Goal: Complete application form

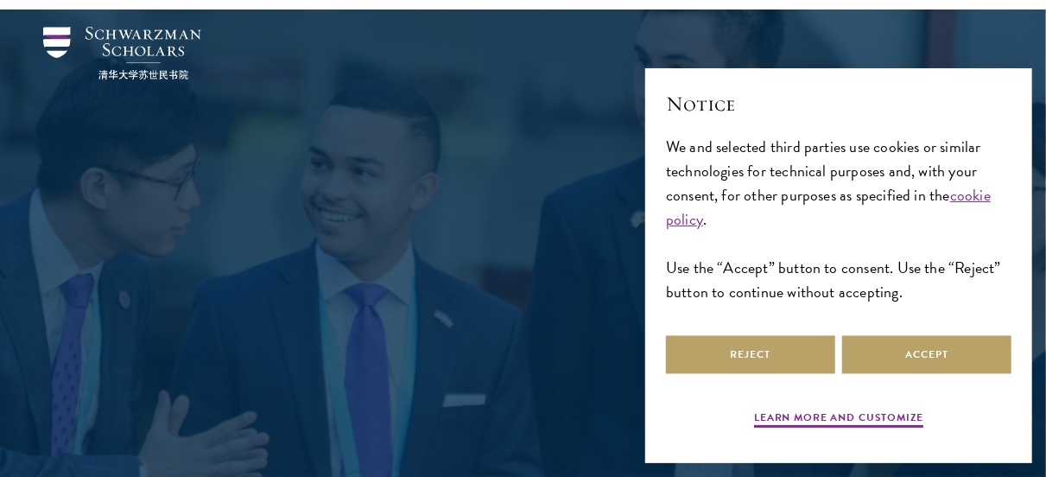
scroll to position [95, 0]
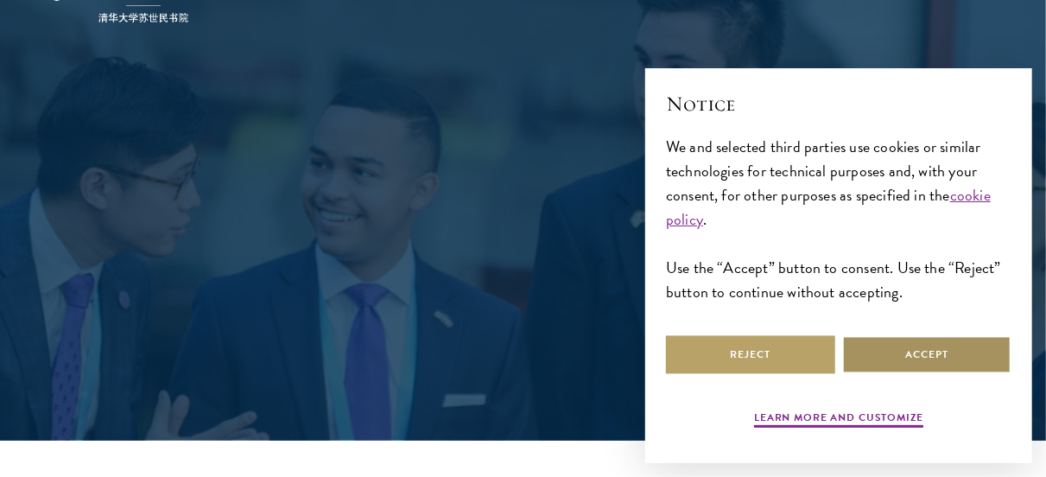
click at [903, 341] on button "Accept" at bounding box center [926, 354] width 169 height 39
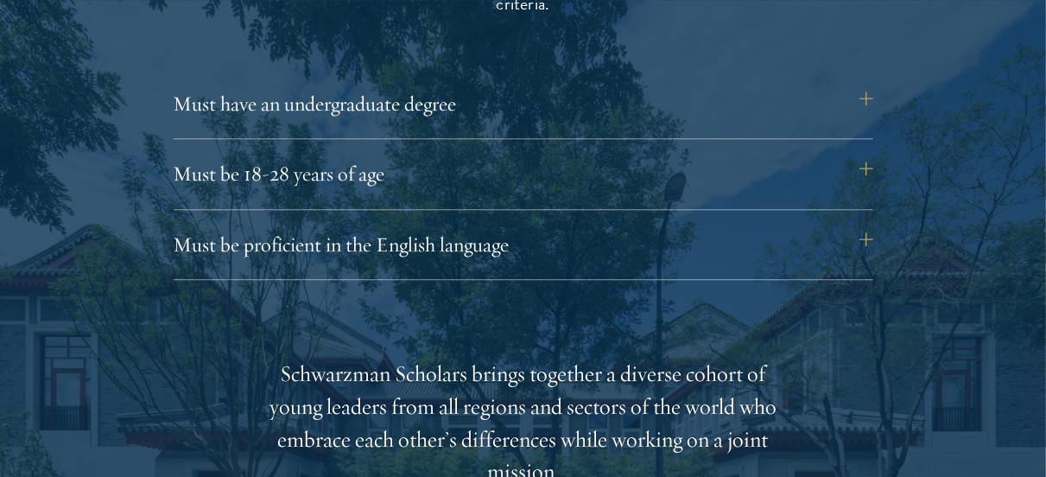
scroll to position [2395, 0]
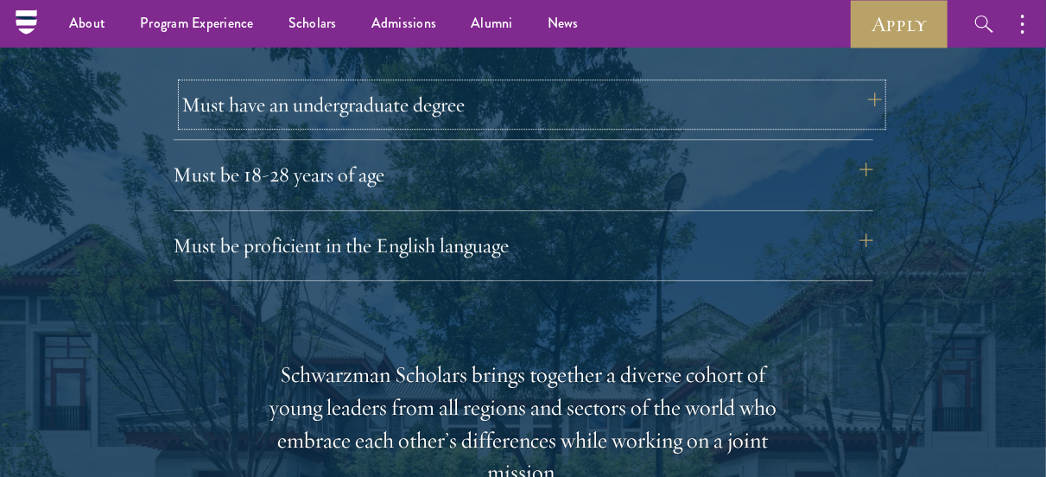
click at [848, 106] on button "Must have an undergraduate degree" at bounding box center [532, 104] width 700 height 41
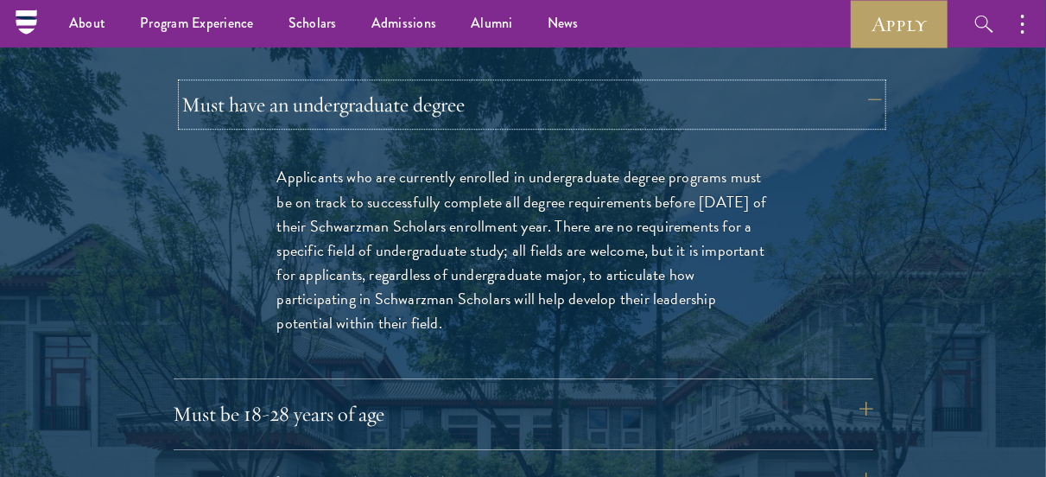
click at [848, 106] on button "Must have an undergraduate degree" at bounding box center [532, 104] width 700 height 41
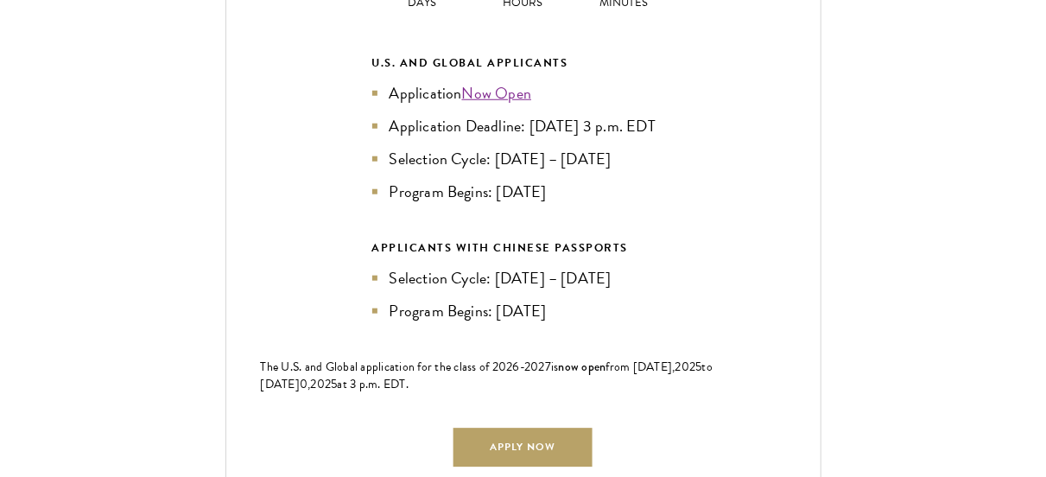
scroll to position [3874, 0]
click at [509, 87] on link "Now Open" at bounding box center [497, 91] width 70 height 23
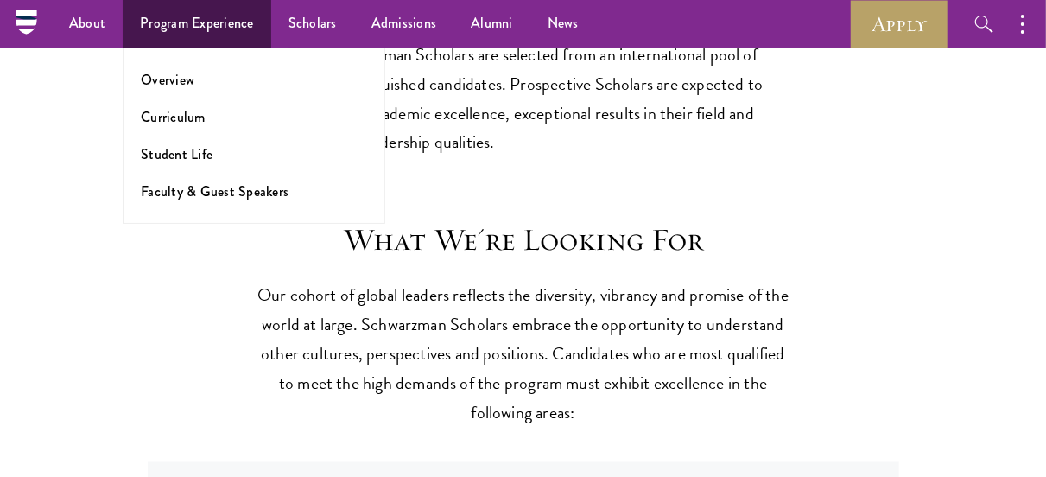
scroll to position [1400, 0]
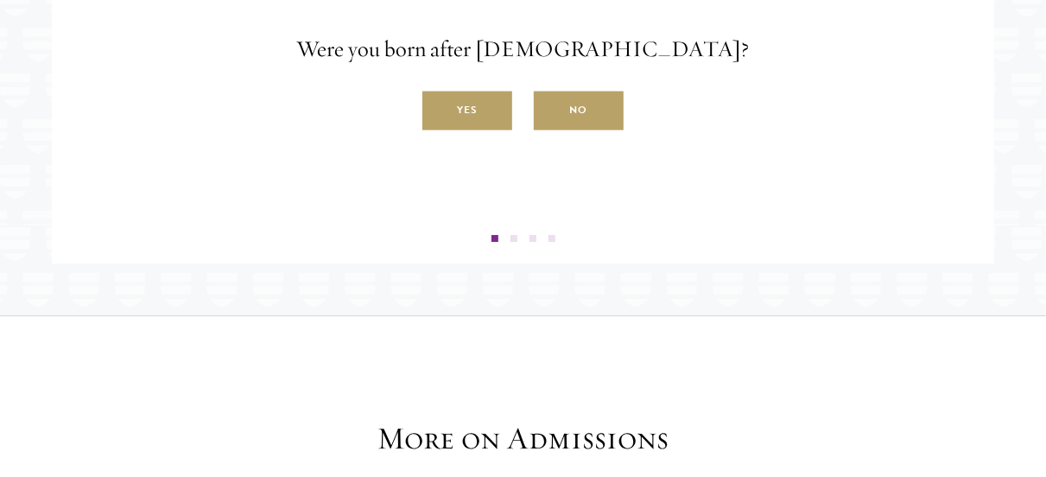
scroll to position [2983, 0]
click at [466, 130] on label "Yes" at bounding box center [467, 110] width 90 height 39
click at [438, 108] on input "Yes" at bounding box center [430, 100] width 16 height 16
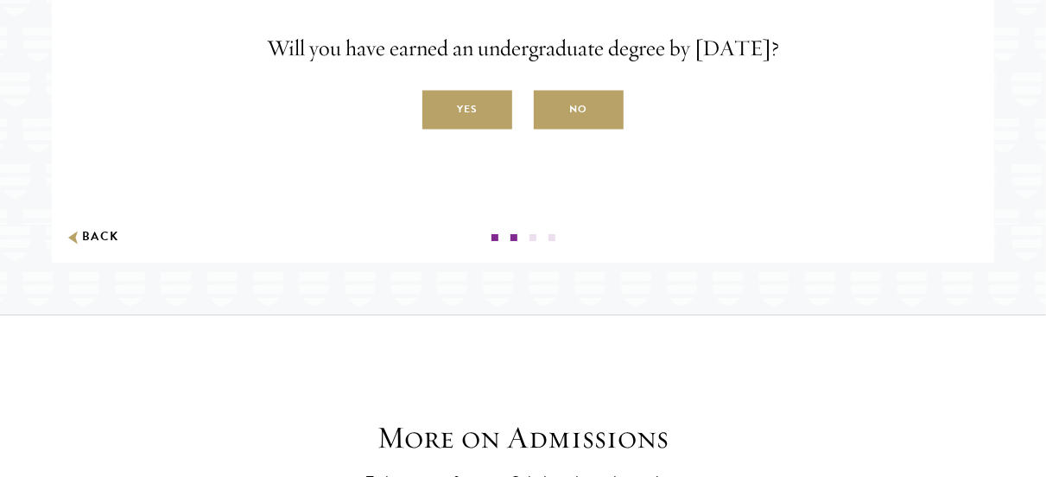
click at [466, 130] on label "Yes" at bounding box center [467, 110] width 90 height 39
click at [438, 108] on input "Yes" at bounding box center [430, 100] width 16 height 16
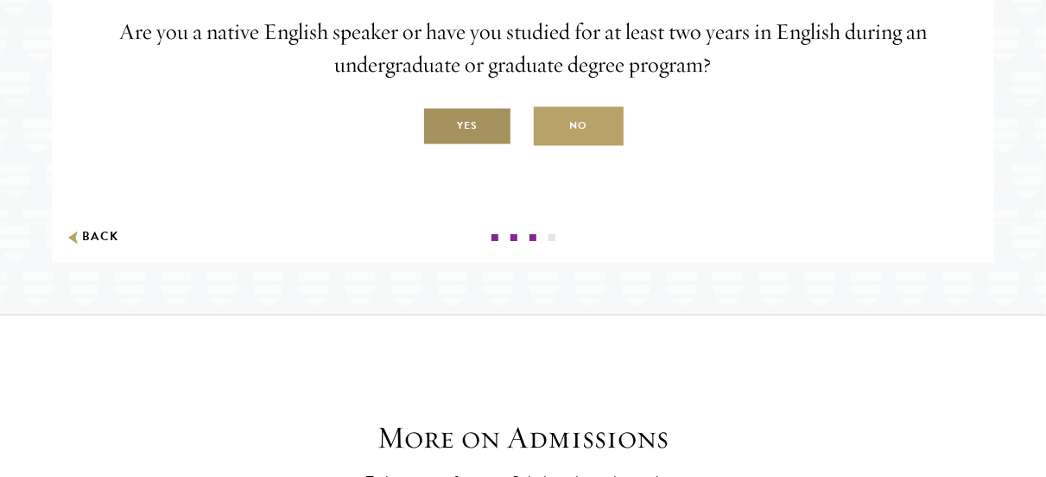
click at [470, 146] on label "Yes" at bounding box center [467, 126] width 90 height 39
click at [438, 124] on input "Yes" at bounding box center [430, 117] width 16 height 16
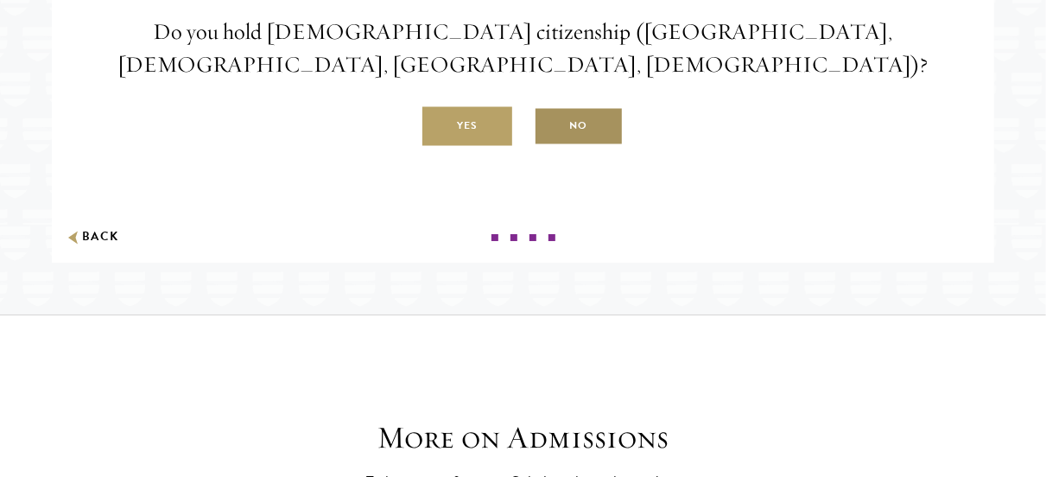
click at [574, 146] on label "No" at bounding box center [579, 126] width 90 height 39
click at [549, 124] on input "No" at bounding box center [542, 117] width 16 height 16
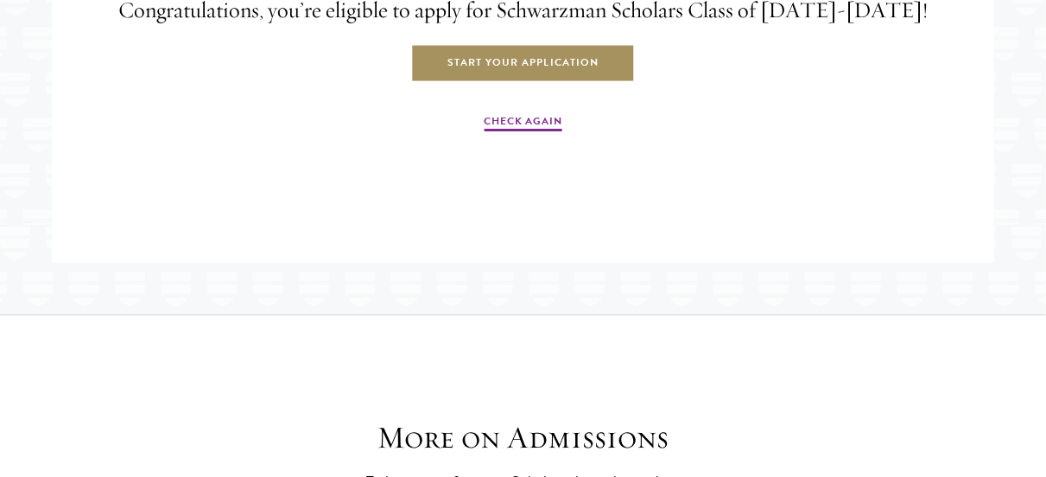
click at [548, 83] on link "Start Your Application" at bounding box center [523, 63] width 224 height 39
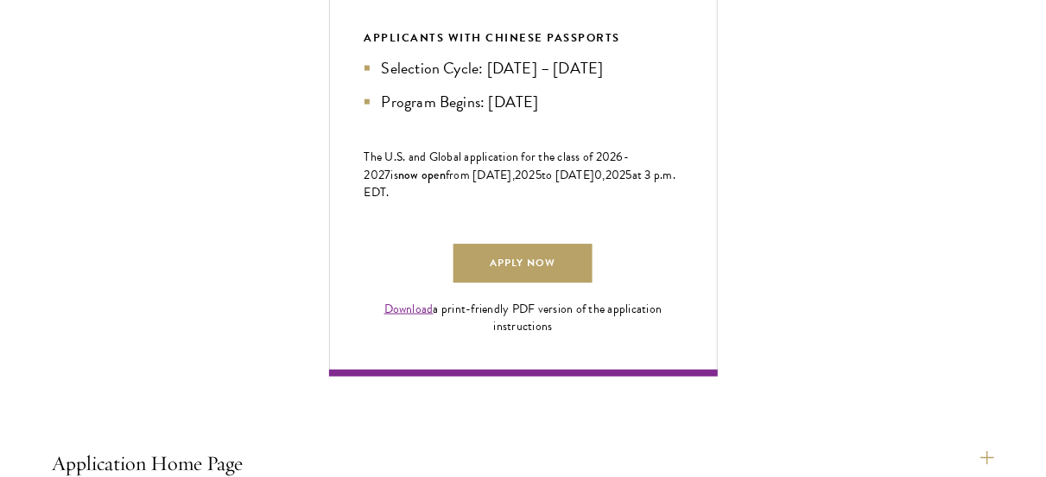
scroll to position [1072, 0]
click at [533, 282] on link "Apply Now" at bounding box center [522, 263] width 138 height 39
